Goal: Information Seeking & Learning: Learn about a topic

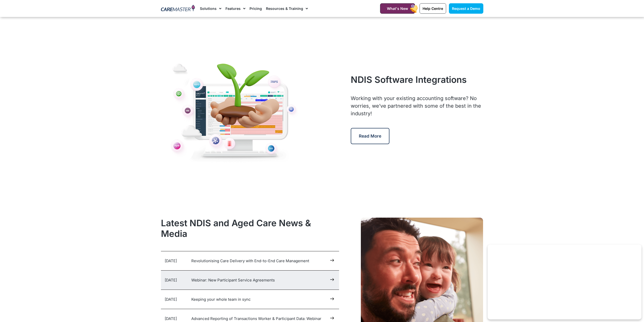
scroll to position [2480, 0]
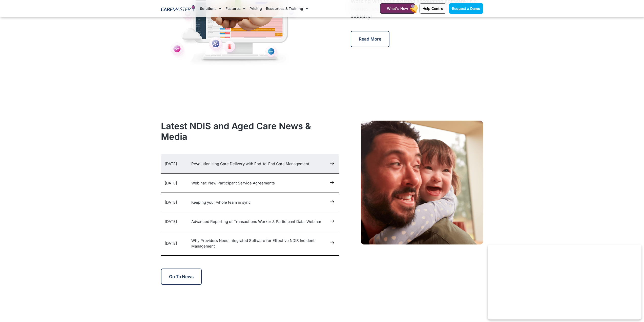
click at [323, 165] on h5 "Revolutionising Care Delivery with End-to-End Care Management" at bounding box center [259, 164] width 136 height 6
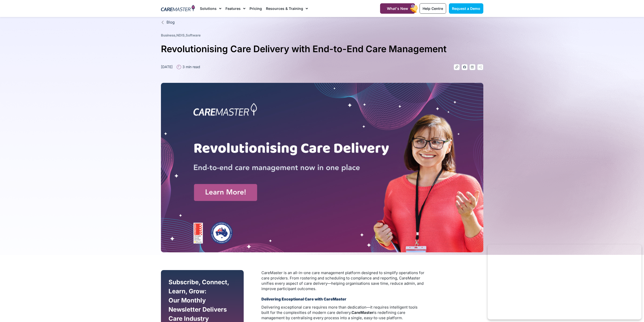
click at [62, 70] on section "Blog Business , NDIS , Software Revolutionising Care Delivery with End-to-End C…" at bounding box center [322, 136] width 644 height 238
click at [171, 20] on span "Blog" at bounding box center [169, 22] width 9 height 6
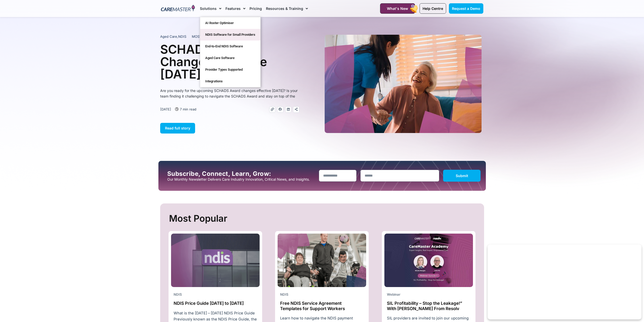
click at [227, 36] on link "NDIS Software for Small Providers" at bounding box center [230, 35] width 60 height 12
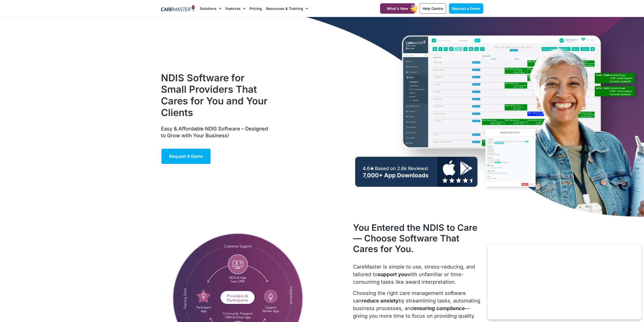
click at [408, 169] on div "NDIS Software for Small Providers That Cares for You and Your Clients Easy & Af…" at bounding box center [321, 118] width 327 height 202
click at [254, 9] on link "Pricing" at bounding box center [256, 8] width 12 height 17
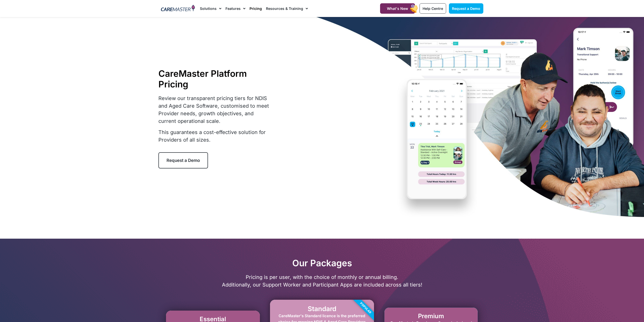
click at [184, 160] on span "Request a Demo" at bounding box center [183, 160] width 33 height 5
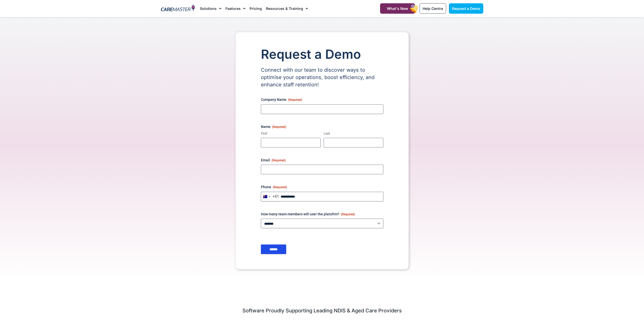
drag, startPoint x: 150, startPoint y: 141, endPoint x: 151, endPoint y: 137, distance: 4.2
click at [150, 140] on section "Request a Demo Connect with our team to discover ways to optimise your operatio…" at bounding box center [322, 148] width 644 height 262
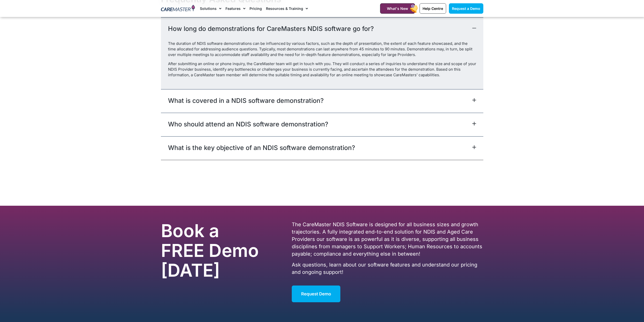
scroll to position [360, 0]
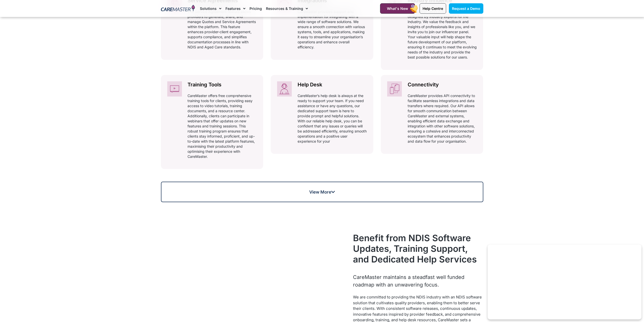
scroll to position [152, 0]
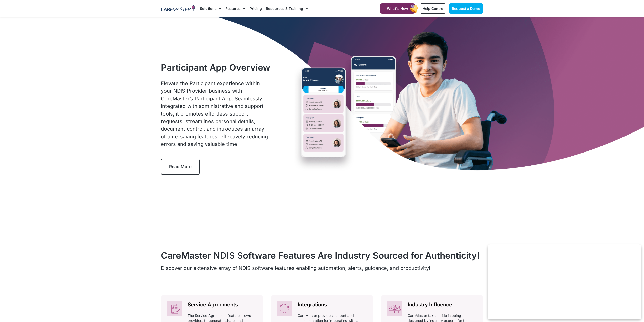
click at [172, 165] on span "Read More" at bounding box center [180, 166] width 23 height 5
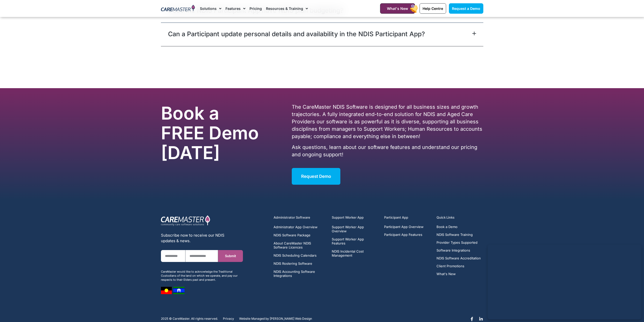
scroll to position [1729, 0]
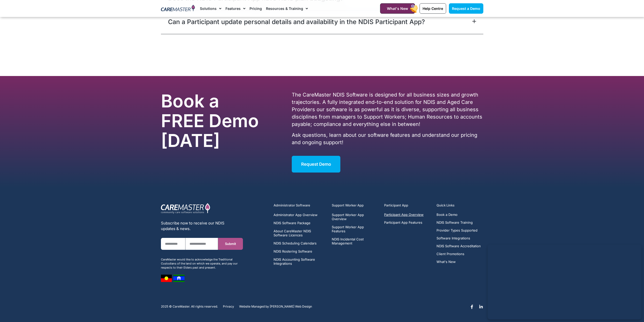
click at [403, 215] on span "Participant App Overview" at bounding box center [403, 215] width 39 height 4
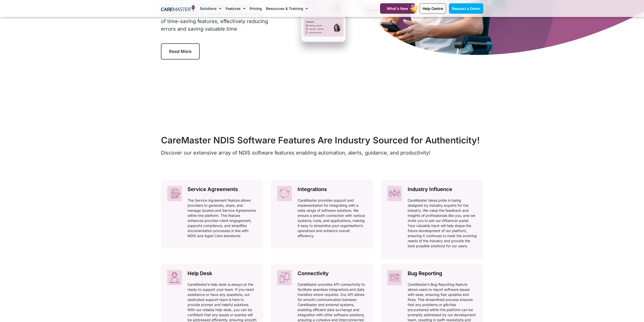
scroll to position [177, 0]
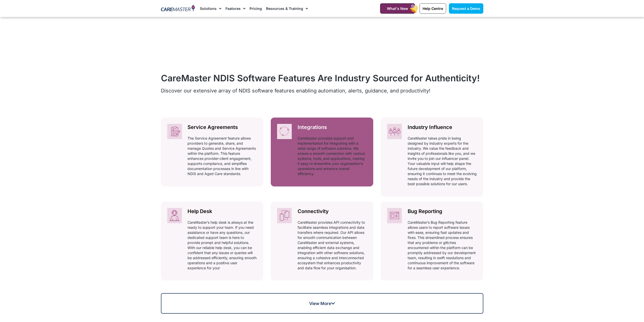
click at [323, 144] on p "CareMaster provides support and implementation for integrating with a wide rang…" at bounding box center [332, 156] width 69 height 40
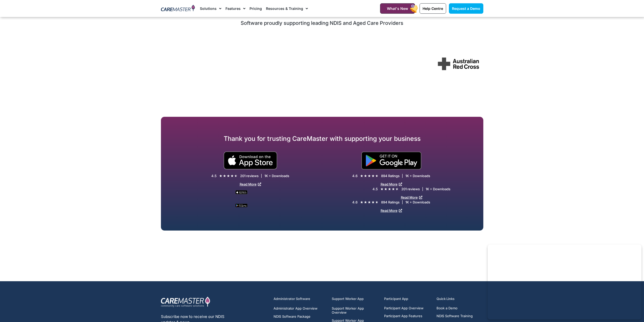
scroll to position [1113, 0]
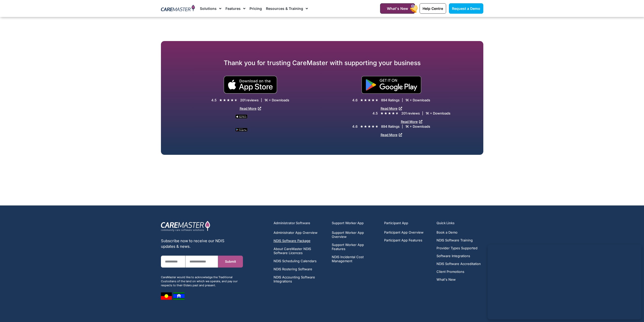
click at [296, 242] on span "NDIS Software Package" at bounding box center [292, 240] width 37 height 4
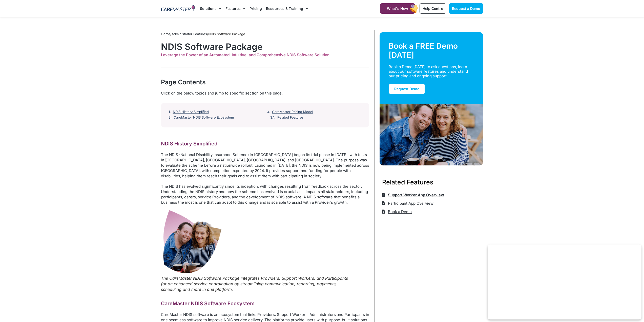
click at [406, 196] on span "Support Worker App Overview" at bounding box center [415, 195] width 57 height 8
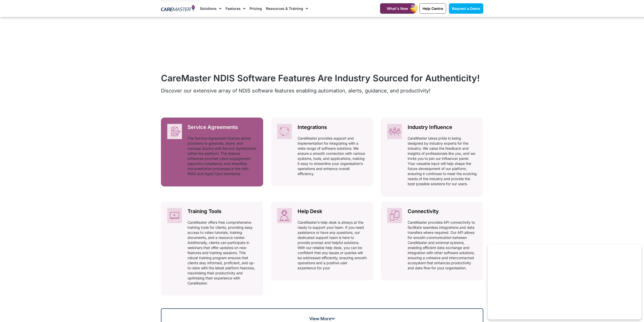
scroll to position [329, 0]
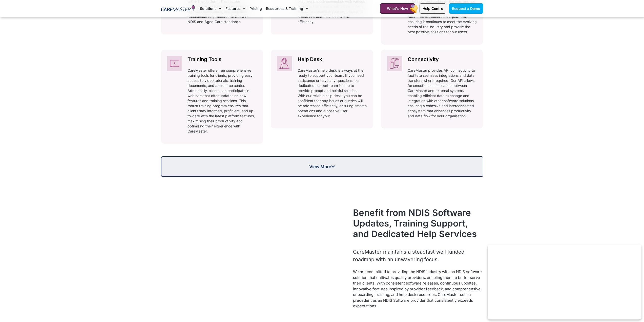
click at [311, 165] on link "View More" at bounding box center [322, 166] width 322 height 20
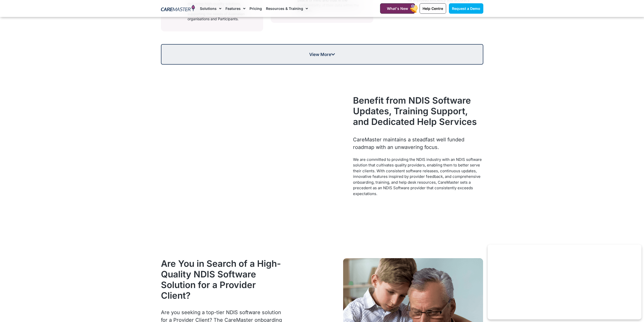
scroll to position [607, 0]
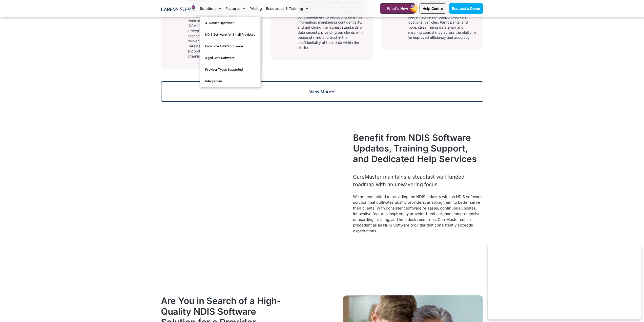
click at [214, 10] on link "Solutions" at bounding box center [211, 8] width 22 height 17
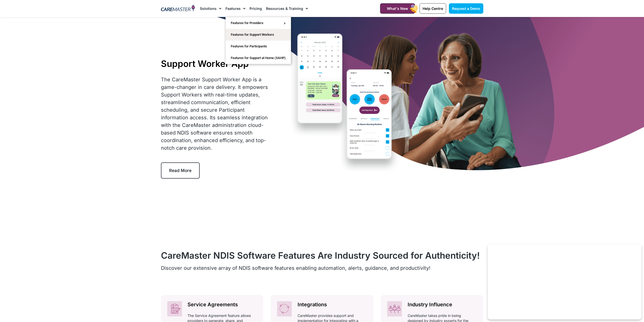
click at [235, 9] on link "Features" at bounding box center [235, 8] width 20 height 17
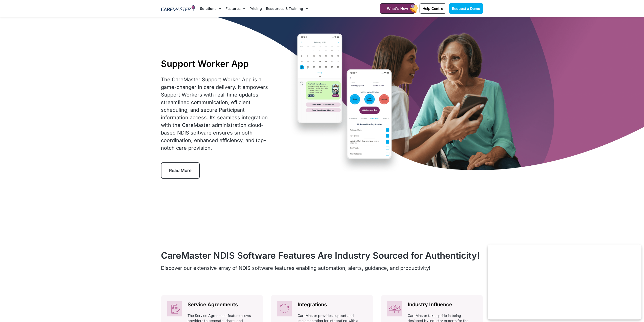
click at [289, 9] on link "Resources & Training" at bounding box center [287, 8] width 42 height 17
click at [252, 9] on link "Pricing" at bounding box center [256, 8] width 12 height 17
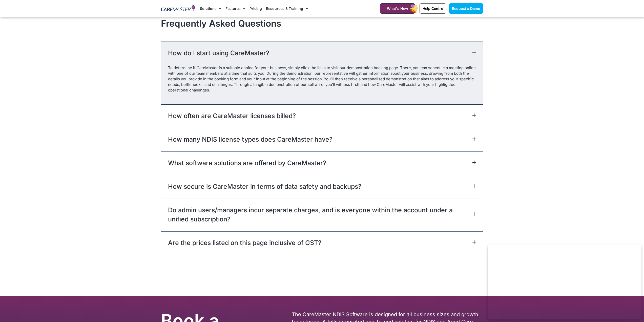
scroll to position [2176, 0]
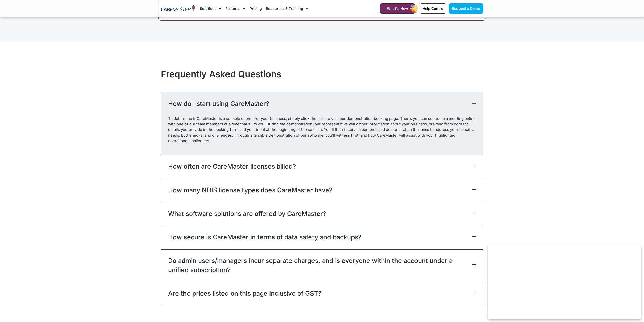
click at [365, 185] on div "How many NDIS license types does CareMaster have?" at bounding box center [322, 190] width 322 height 24
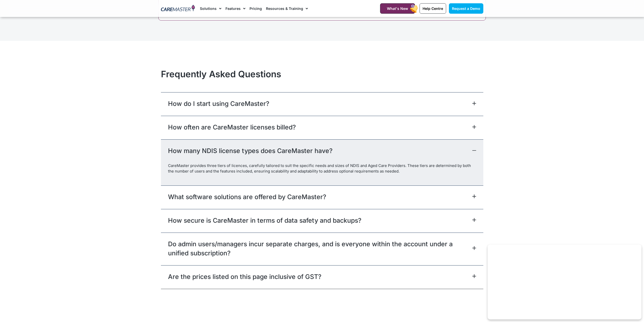
click at [368, 132] on div "How often are CareMaster licenses billed?" at bounding box center [322, 128] width 322 height 24
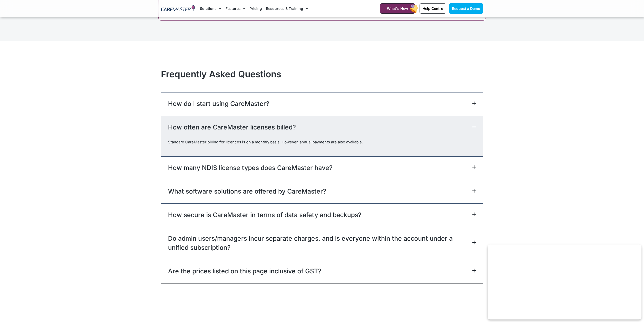
click at [357, 189] on div "What software solutions are offered by CareMaster?" at bounding box center [322, 192] width 322 height 24
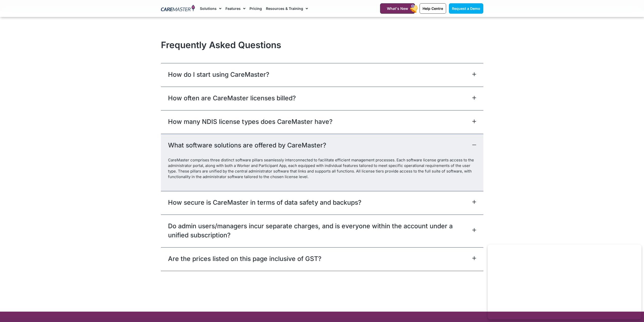
scroll to position [2252, 0]
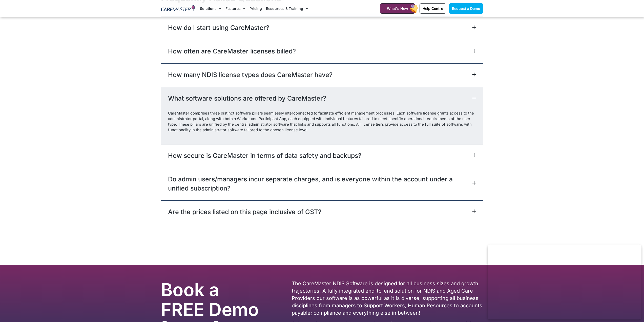
click at [300, 158] on link "How secure is CareMaster in terms of data safety and backups?" at bounding box center [264, 155] width 193 height 9
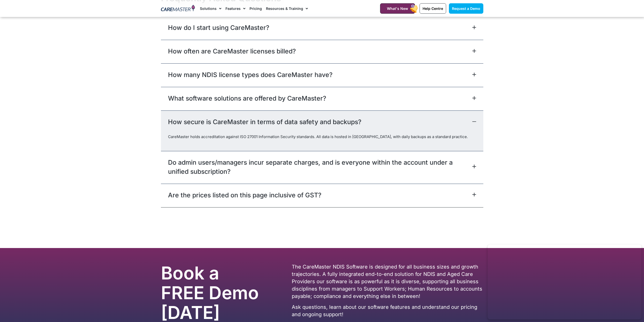
click at [35, 151] on section "Frequently Asked Questions How do I start using CareMaster? To determine if Car…" at bounding box center [322, 99] width 644 height 219
click at [260, 171] on link "Do admin users/managers incur separate charges, and is everyone within the acco…" at bounding box center [319, 167] width 303 height 18
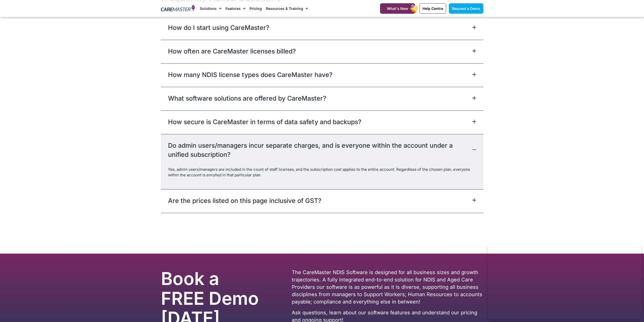
click at [253, 206] on div "Are the prices listed on this page inclusive of GST?" at bounding box center [322, 201] width 322 height 24
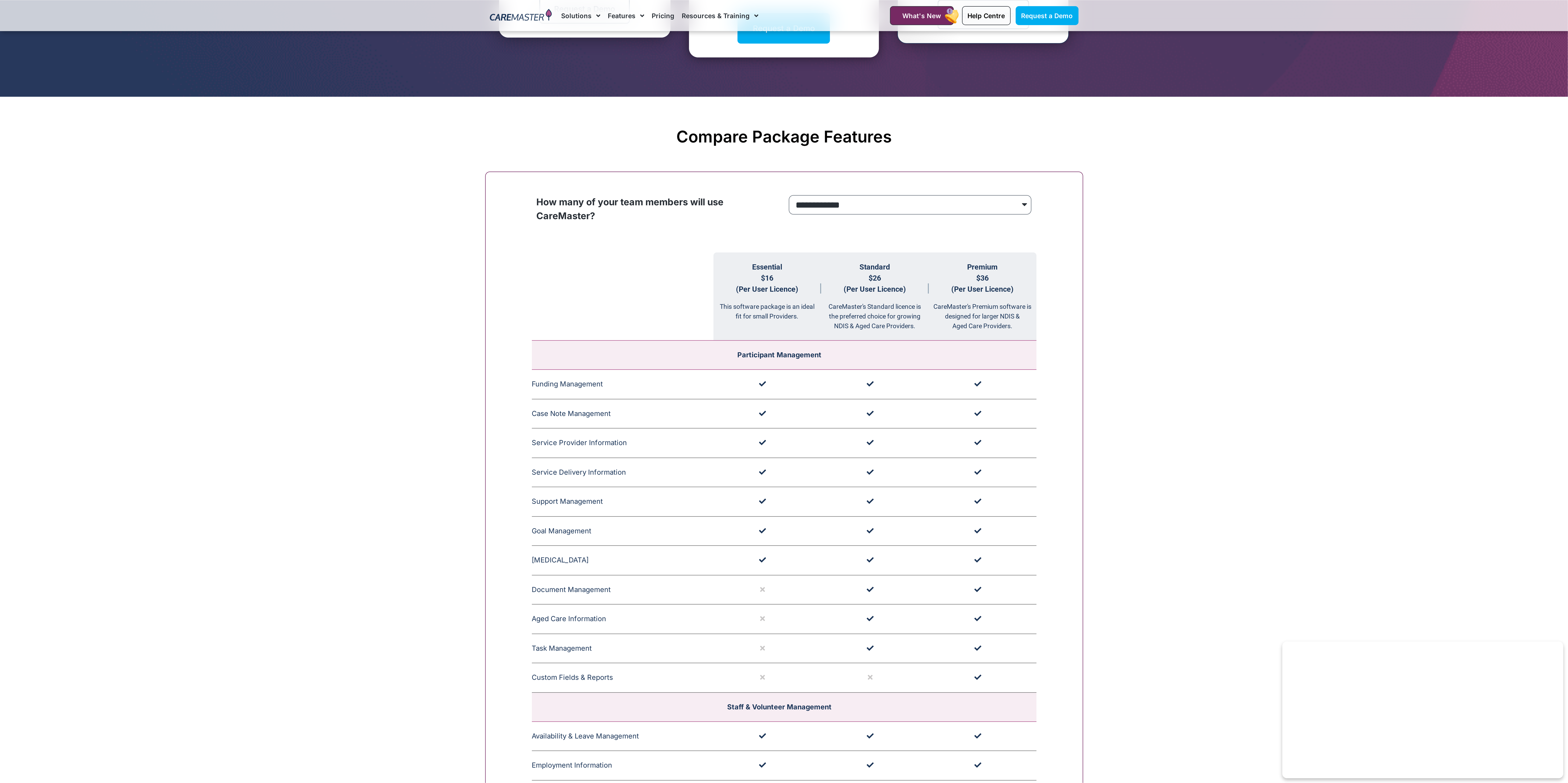
scroll to position [245, 0]
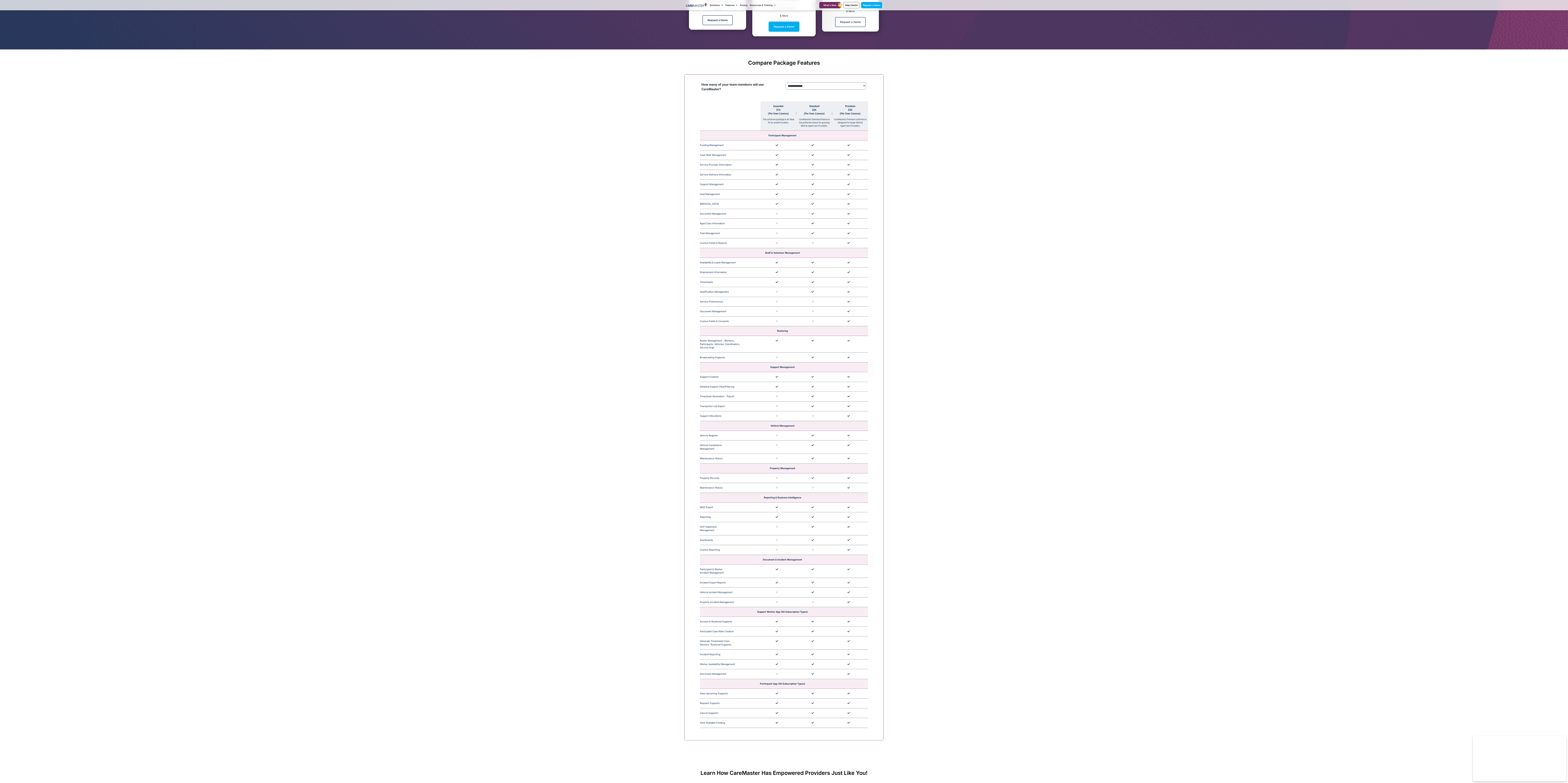
click at [392, 195] on section "**********" at bounding box center [784, 412] width 1568 height 683
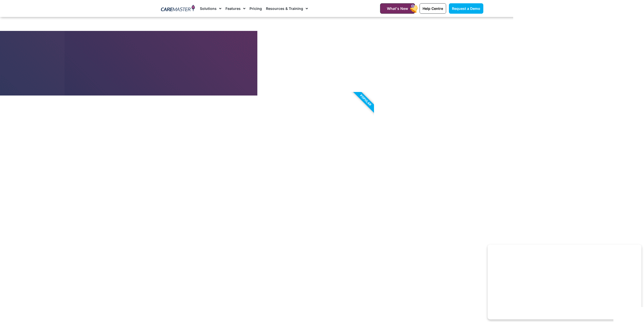
scroll to position [144, 0]
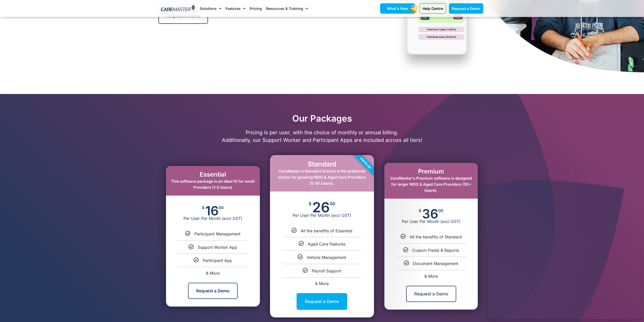
click at [397, 11] on link "What's New" at bounding box center [397, 8] width 35 height 10
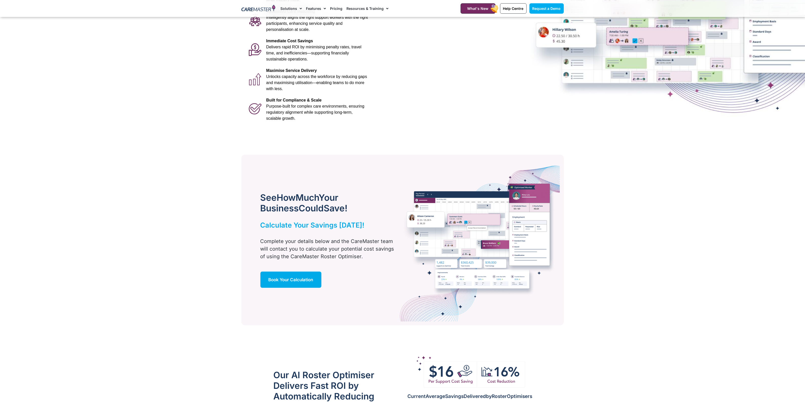
scroll to position [190, 0]
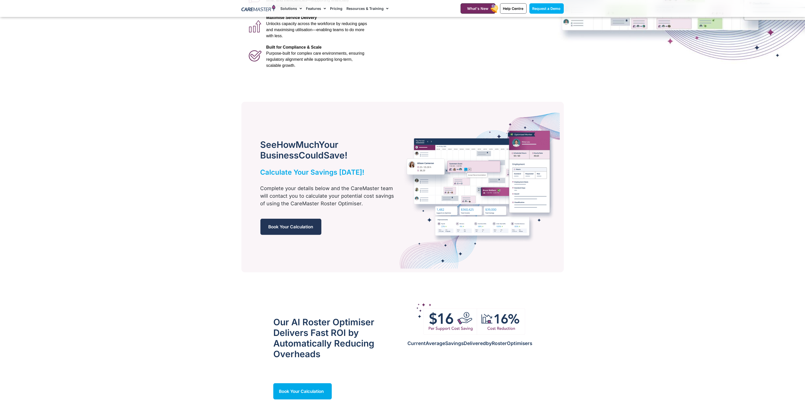
click at [308, 227] on span "Book Your Calculation" at bounding box center [290, 226] width 45 height 5
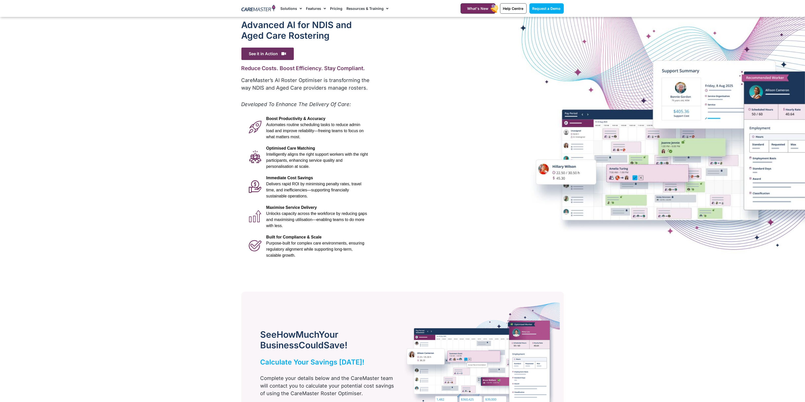
scroll to position [158, 0]
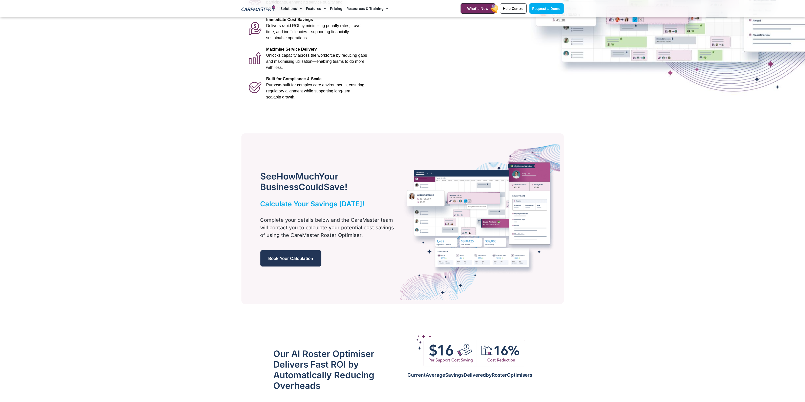
click at [285, 262] on link "Book Your Calculation" at bounding box center [290, 258] width 61 height 16
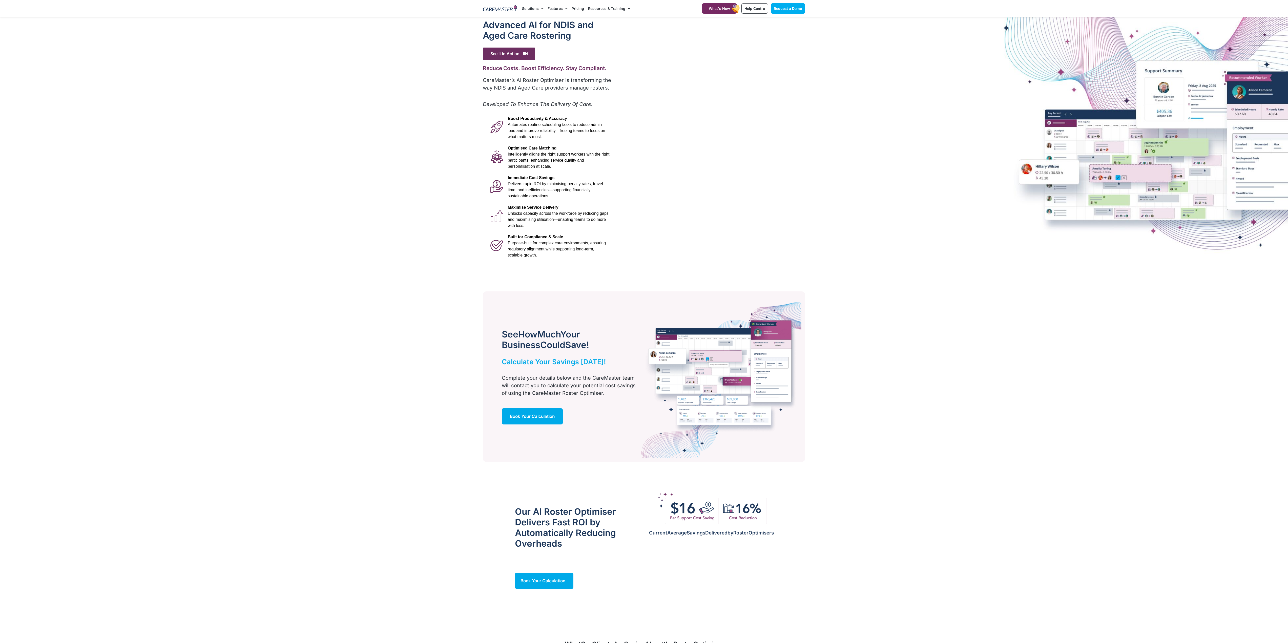
click at [503, 47] on div "Advanced Al for NDIS and Aged Care Rostering See it in Action Video Player http…" at bounding box center [547, 140] width 134 height 247
click at [506, 53] on span "See it in Action" at bounding box center [509, 54] width 52 height 12
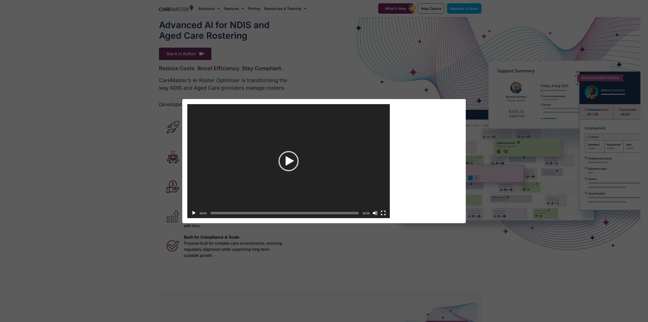
click at [288, 166] on div "Play" at bounding box center [288, 161] width 20 height 20
click at [231, 214] on div "00:10" at bounding box center [285, 213] width 148 height 10
click at [233, 213] on span "00:11" at bounding box center [285, 213] width 148 height 3
click at [247, 212] on span "00:17" at bounding box center [285, 213] width 148 height 3
click at [285, 212] on span "00:34" at bounding box center [285, 213] width 148 height 3
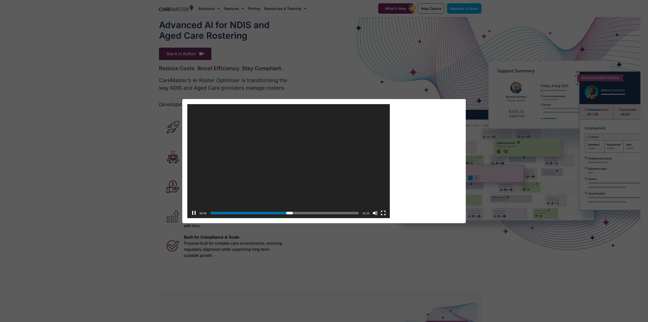
click at [319, 215] on div "00:54" at bounding box center [285, 213] width 148 height 10
click at [0, 0] on span "Video Player" at bounding box center [0, 0] width 0 height 0
click at [348, 211] on span "Time Slider" at bounding box center [348, 210] width 3 height 3
click at [284, 212] on span "00:37" at bounding box center [285, 213] width 148 height 3
click at [246, 212] on span "00:19" at bounding box center [285, 213] width 148 height 3
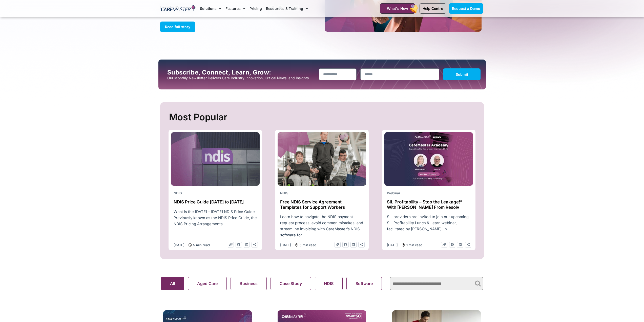
click at [544, 177] on section "Most Popular NDIS NDIS Price Guide [DATE] to [DATE] What is the [DATE] – [DATE]…" at bounding box center [322, 180] width 644 height 157
